Goal: Find specific fact

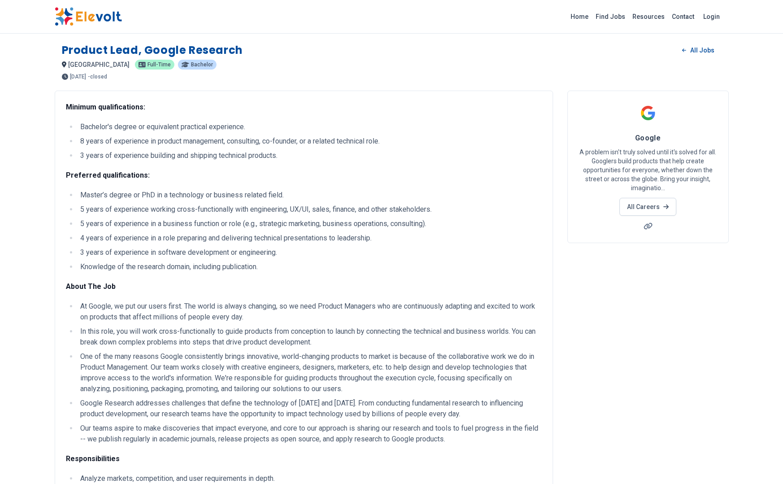
click at [204, 48] on h1 "Product Lead, Google Research" at bounding box center [152, 50] width 181 height 14
copy h1 "Product Lead, Google Research"
click at [204, 48] on h1 "Product Lead, Google Research" at bounding box center [152, 50] width 181 height 14
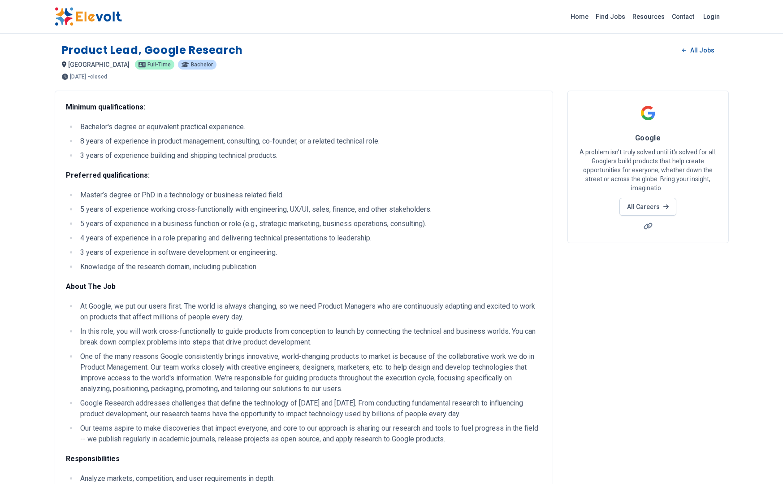
click at [178, 52] on h1 "Product Lead, Google Research" at bounding box center [152, 50] width 181 height 14
copy h1 "Product Lead, Google Research"
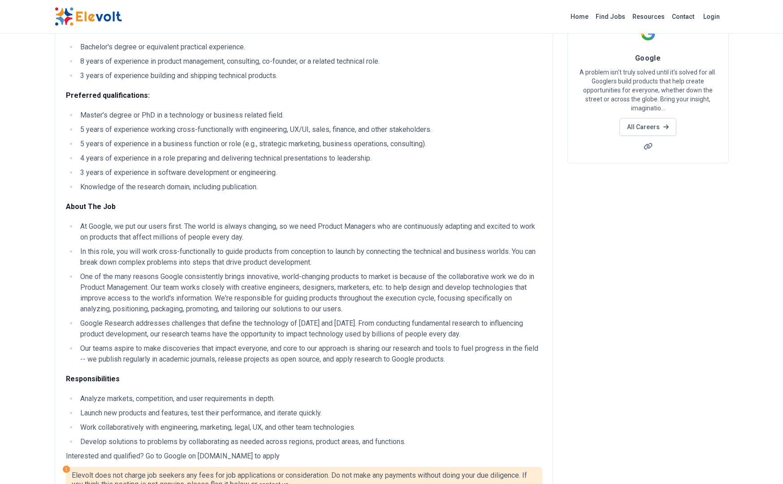
scroll to position [85, 0]
